Goal: Task Accomplishment & Management: Manage account settings

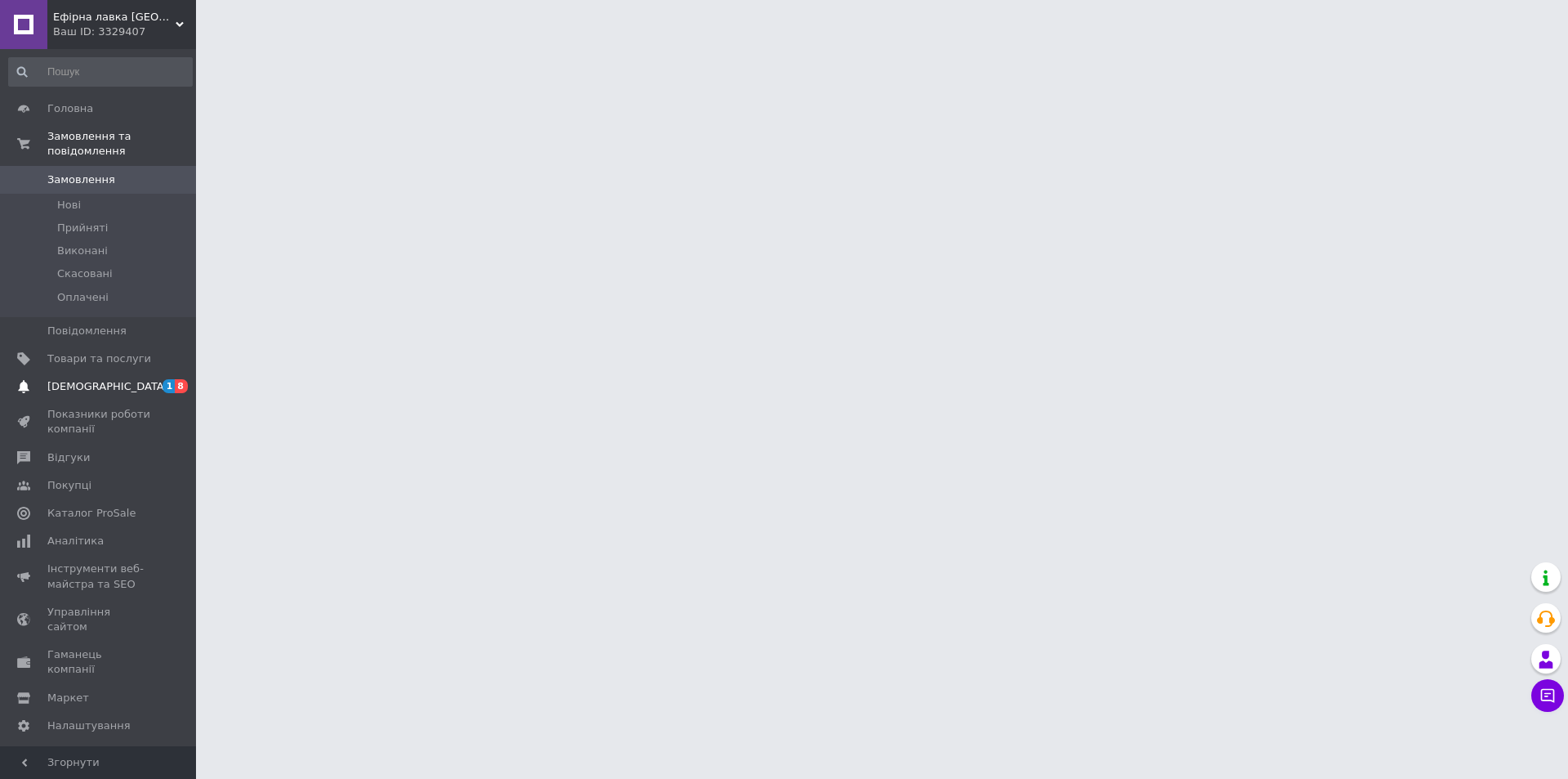
click at [178, 380] on span "8" at bounding box center [181, 386] width 13 height 14
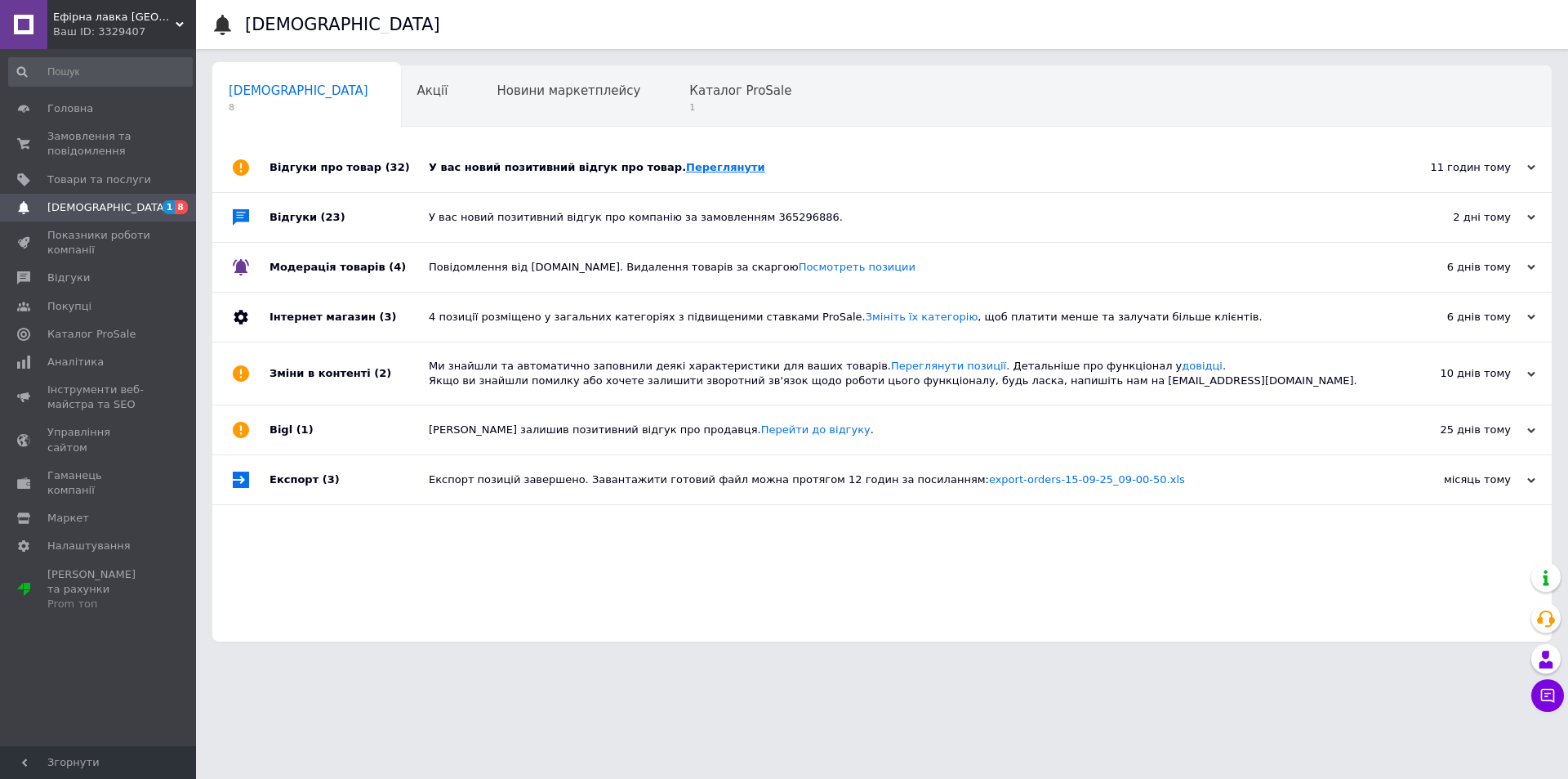
click at [695, 166] on link "Переглянути" at bounding box center [726, 167] width 79 height 12
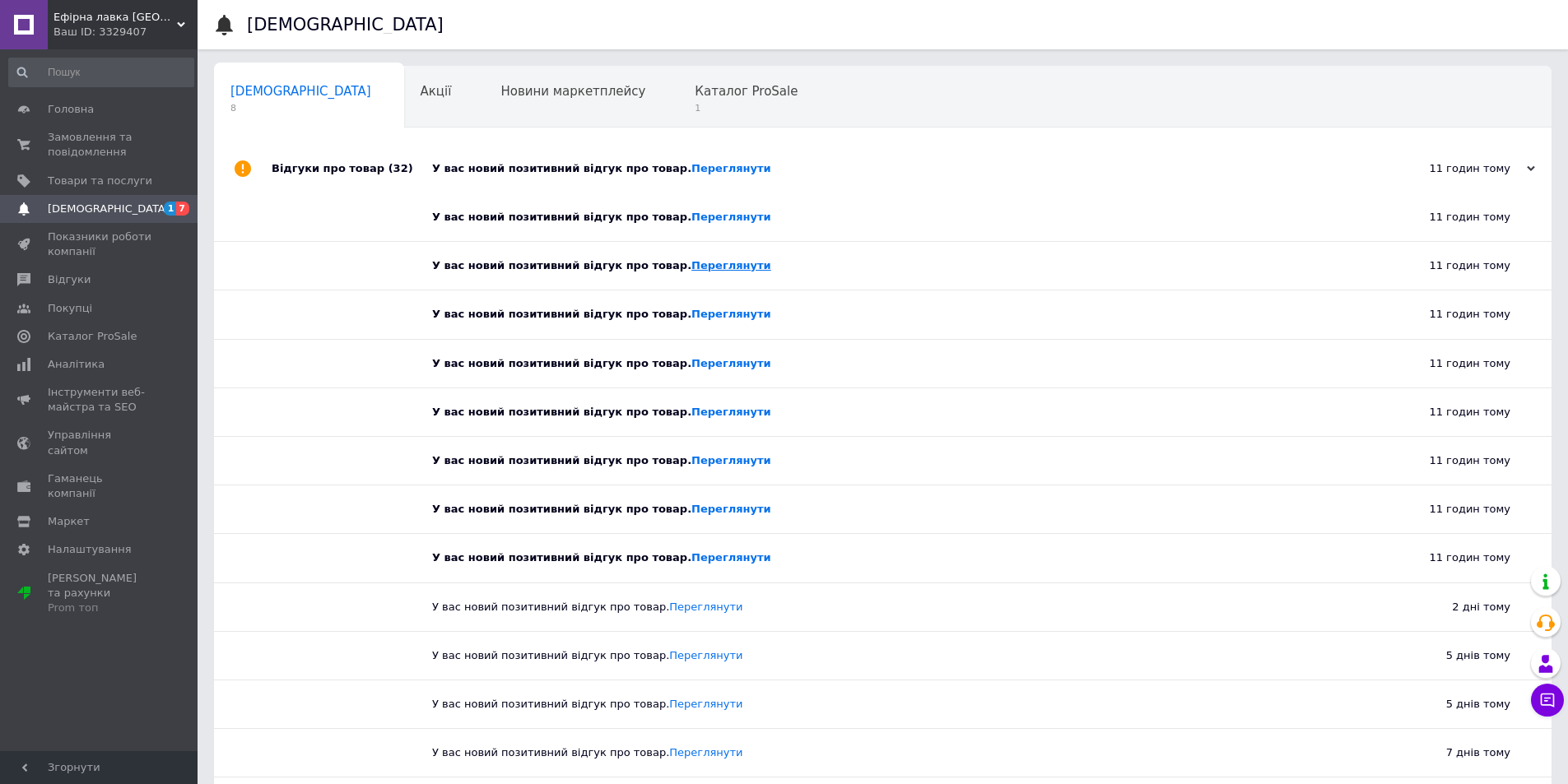
click at [691, 268] on link "Переглянути" at bounding box center [731, 265] width 80 height 12
click at [709, 316] on link "Переглянути" at bounding box center [731, 313] width 80 height 12
click at [691, 359] on link "Переглянути" at bounding box center [731, 363] width 80 height 12
click at [696, 458] on link "Переглянути" at bounding box center [731, 460] width 80 height 12
click at [691, 512] on link "Переглянути" at bounding box center [731, 508] width 80 height 12
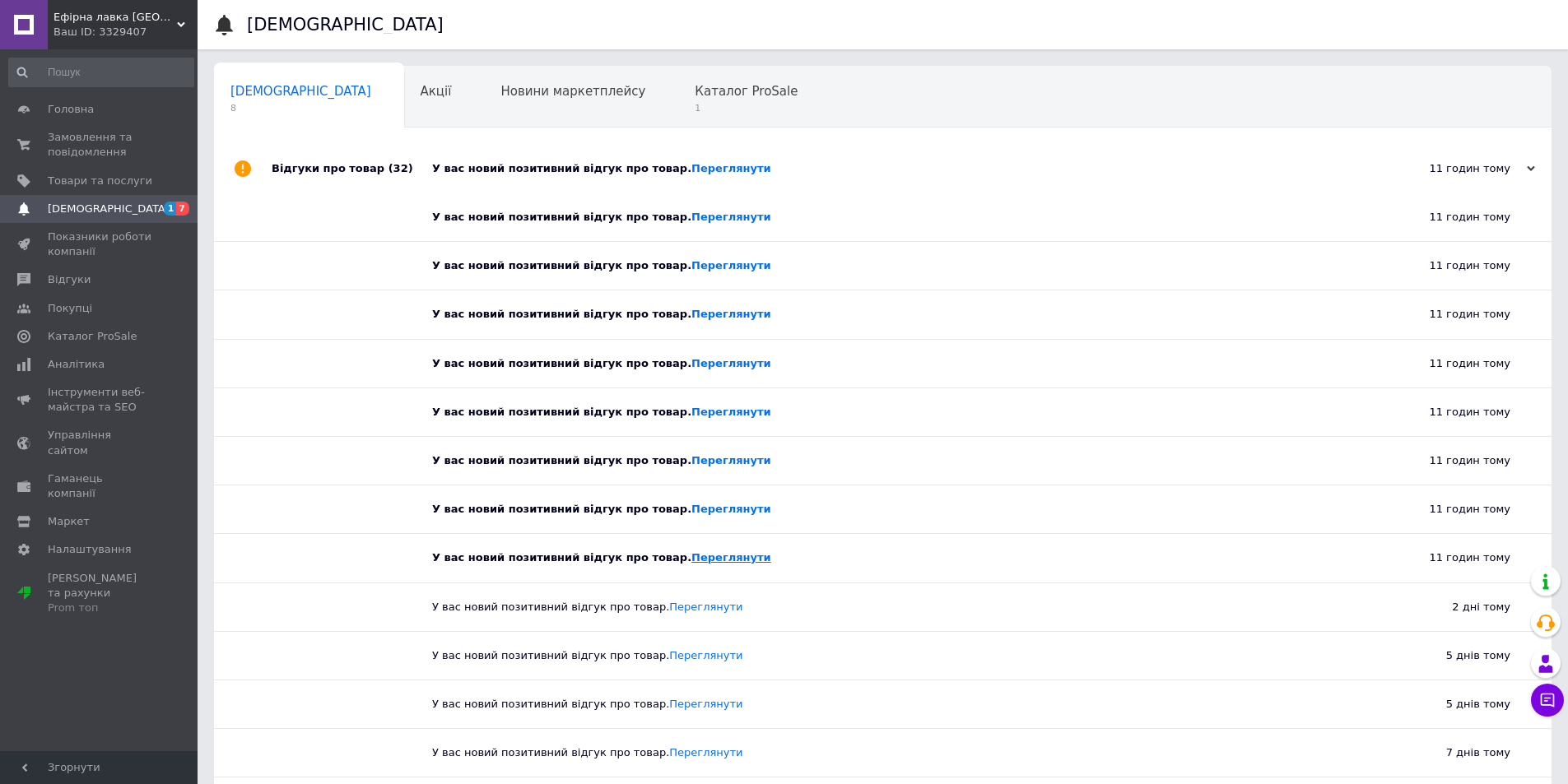
click at [705, 555] on link "Переглянути" at bounding box center [731, 557] width 80 height 12
click at [695, 98] on span "Каталог ProSale" at bounding box center [746, 91] width 103 height 15
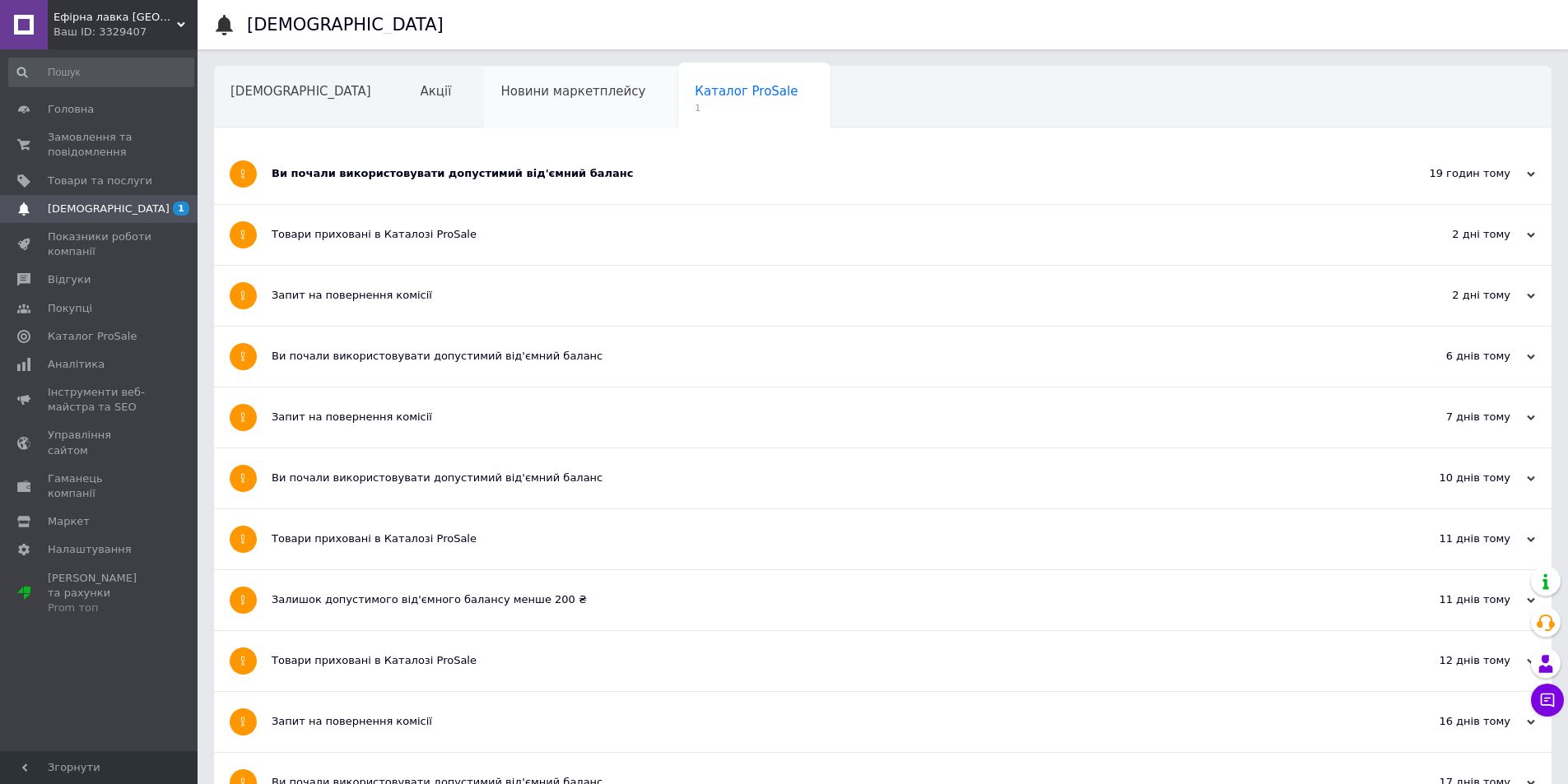
click at [501, 105] on div "Новини маркетплейсу" at bounding box center [581, 97] width 194 height 62
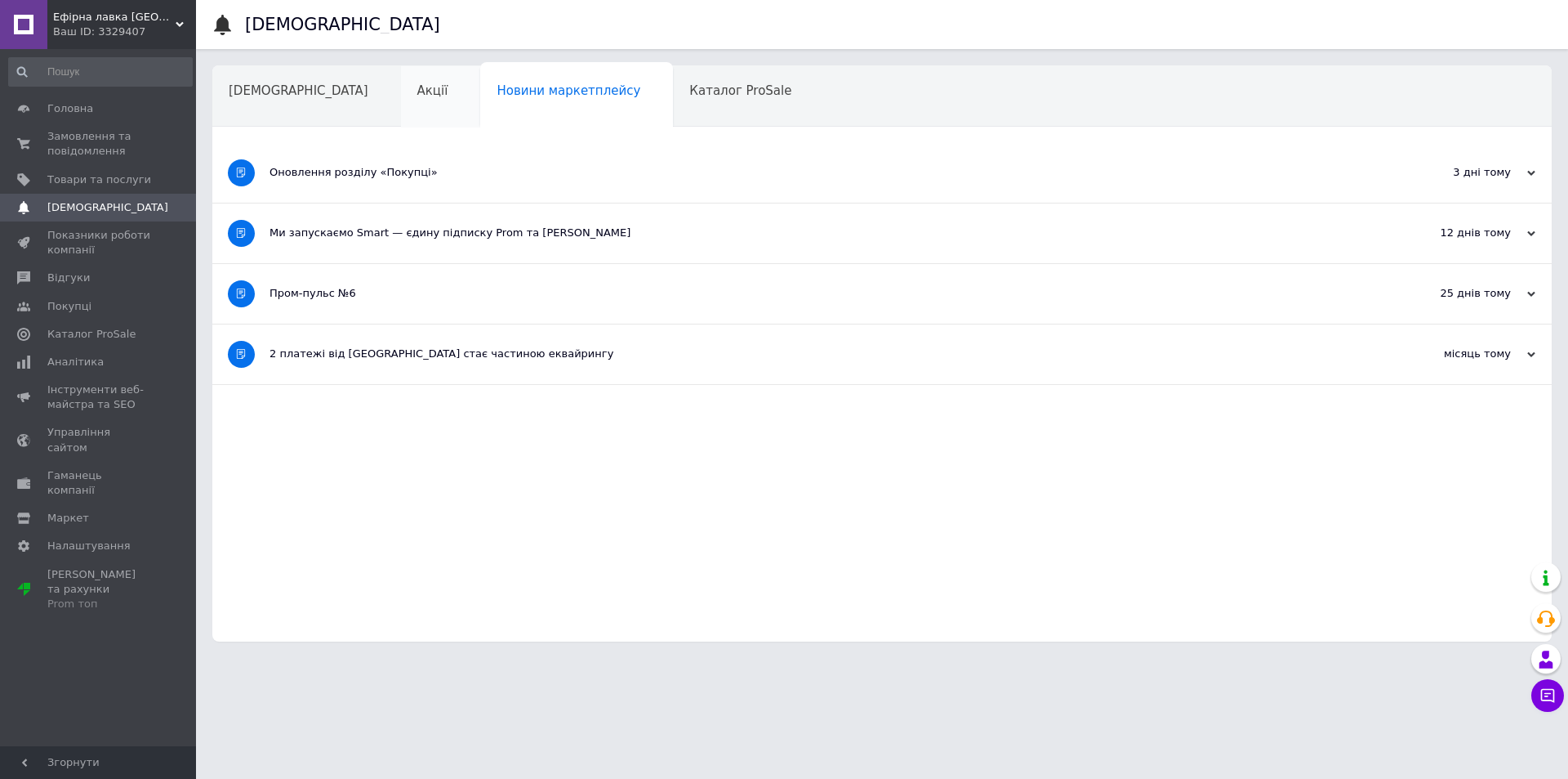
click at [401, 102] on div "Акції" at bounding box center [440, 97] width 80 height 62
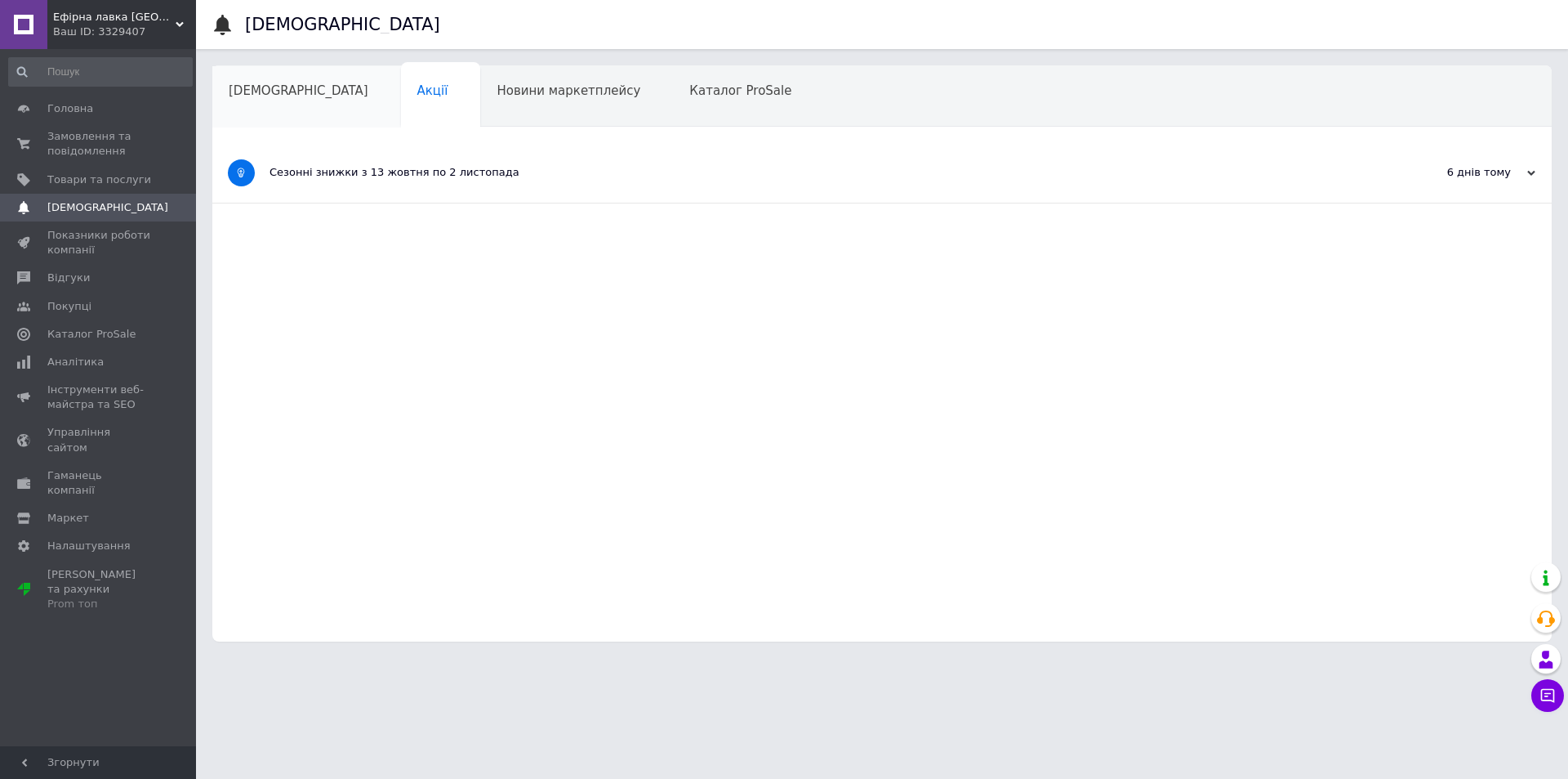
click at [263, 96] on span "[DEMOGRAPHIC_DATA]" at bounding box center [298, 91] width 139 height 15
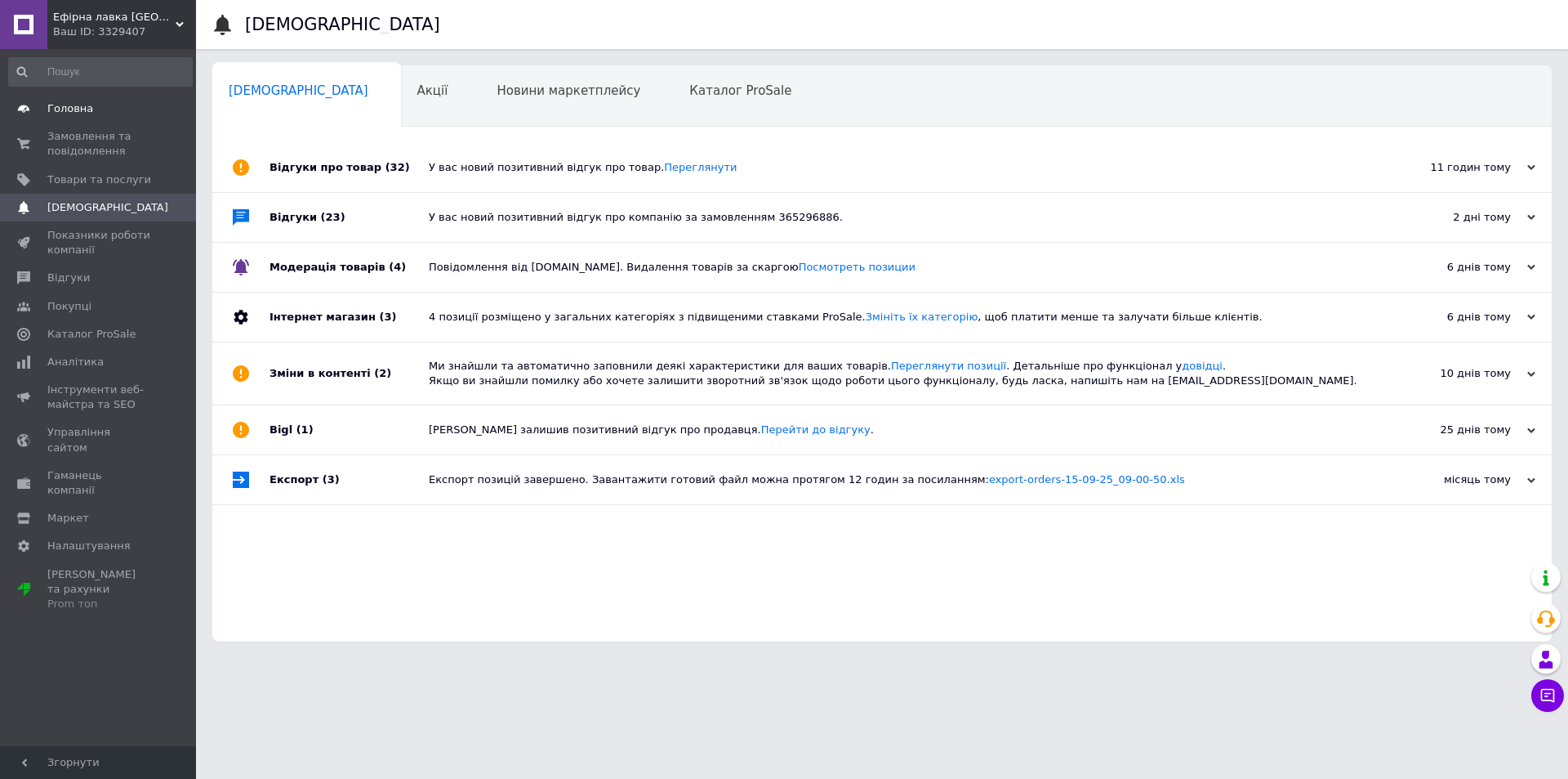
click at [70, 106] on span "Головна" at bounding box center [69, 109] width 45 height 15
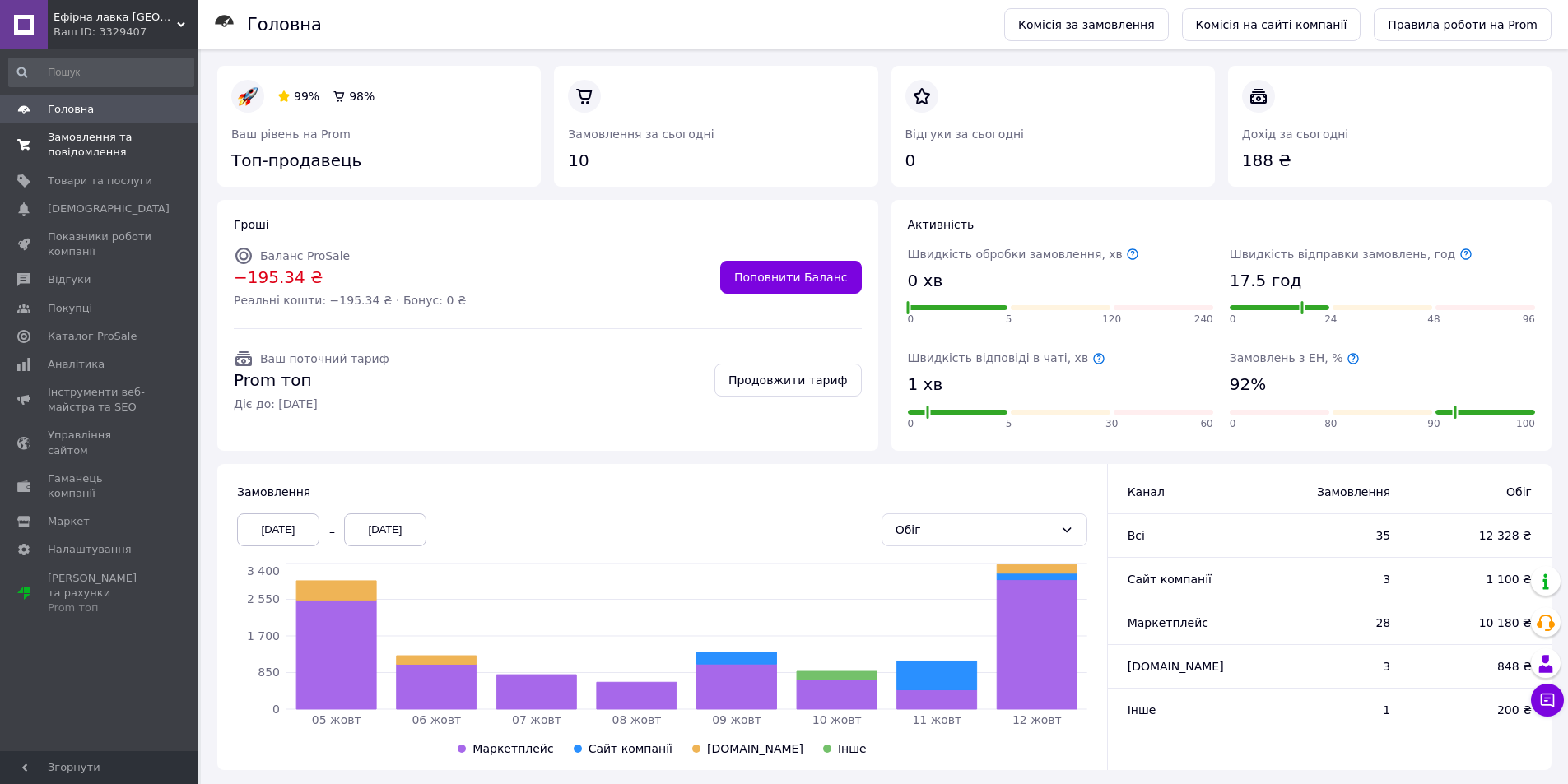
click at [89, 146] on span "Замовлення та повідомлення" at bounding box center [100, 145] width 105 height 30
